Goal: Task Accomplishment & Management: Use online tool/utility

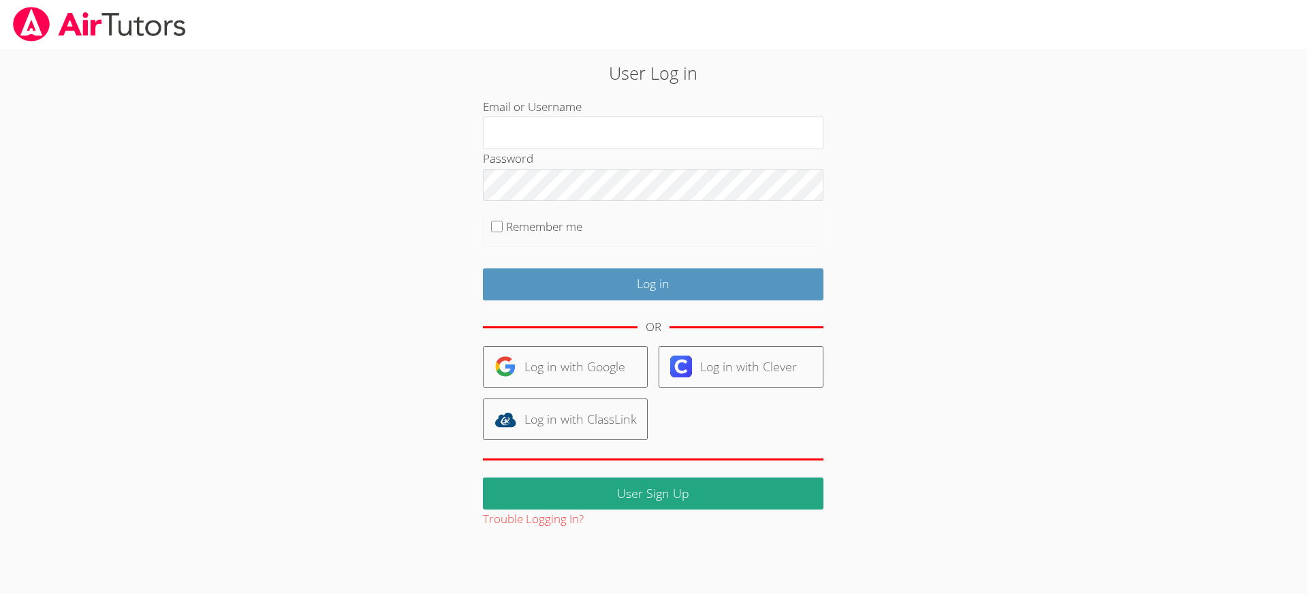
type input "[EMAIL_ADDRESS][DOMAIN_NAME]"
click at [497, 228] on input "Remember me" at bounding box center [497, 227] width 12 height 12
checkbox input "true"
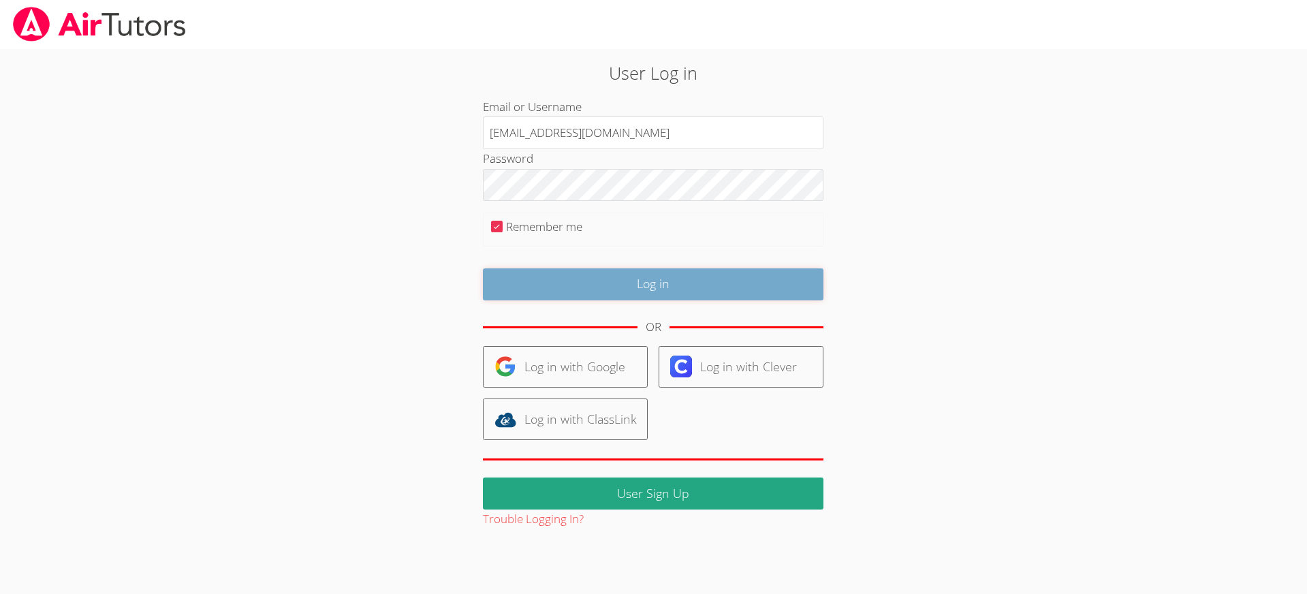
click at [615, 278] on input "Log in" at bounding box center [653, 284] width 341 height 32
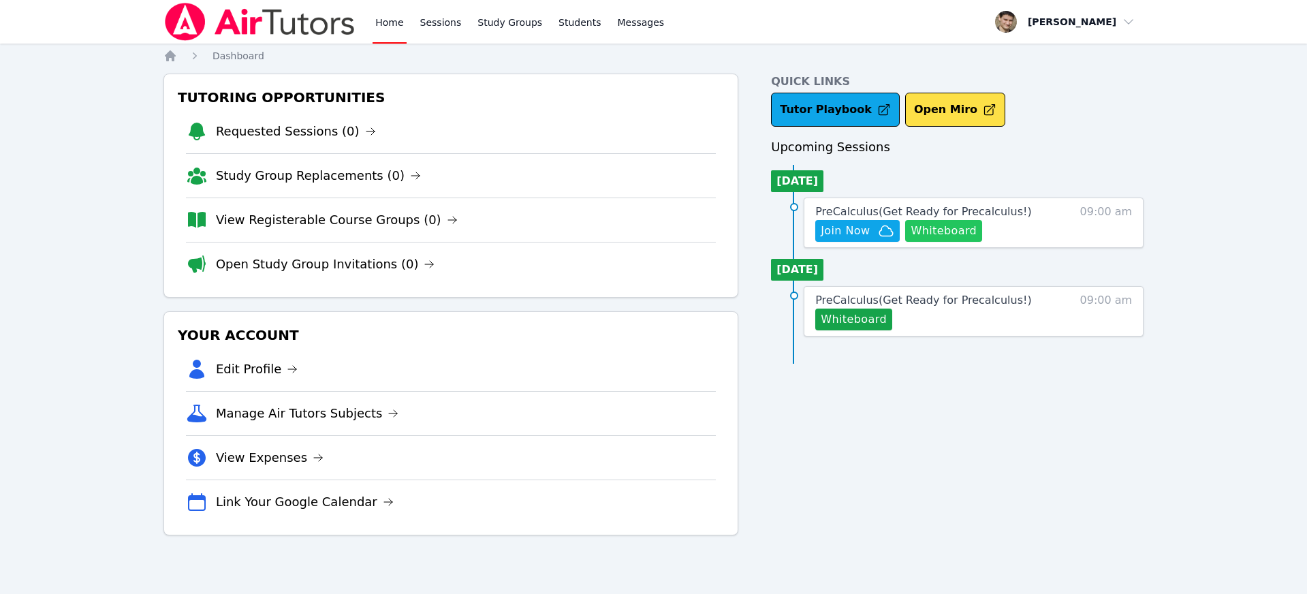
click at [948, 233] on button "Whiteboard" at bounding box center [943, 231] width 77 height 22
click at [851, 236] on span "Join Now" at bounding box center [845, 231] width 49 height 16
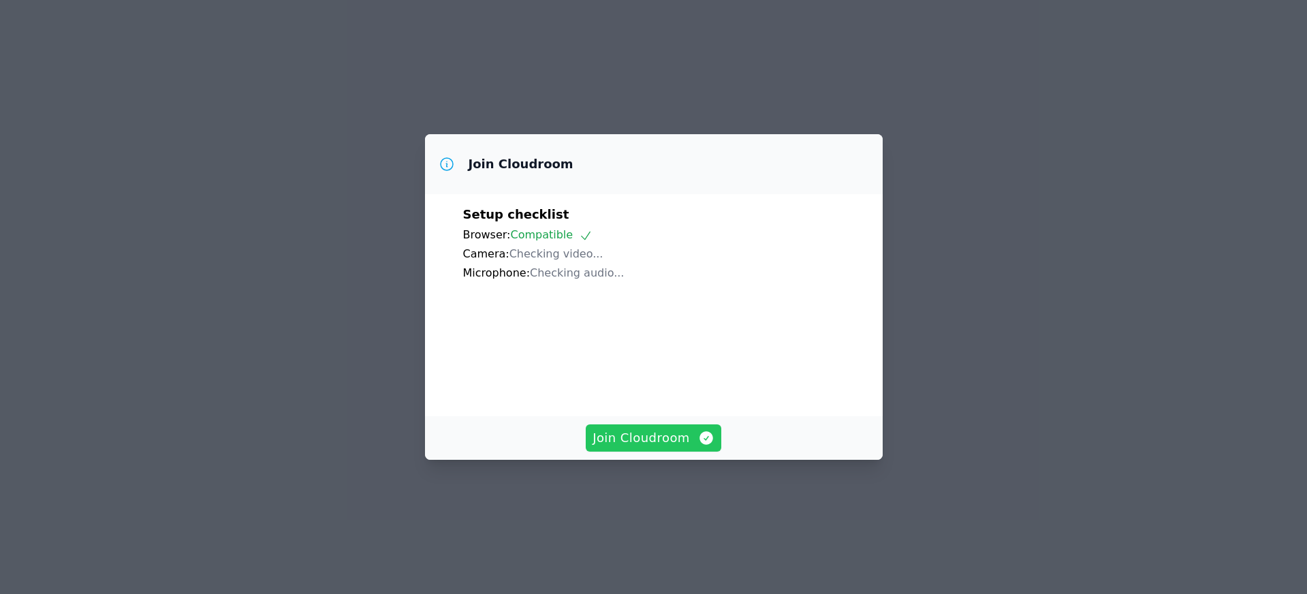
click at [665, 448] on span "Join Cloudroom" at bounding box center [654, 438] width 122 height 19
